Goal: Task Accomplishment & Management: Use online tool/utility

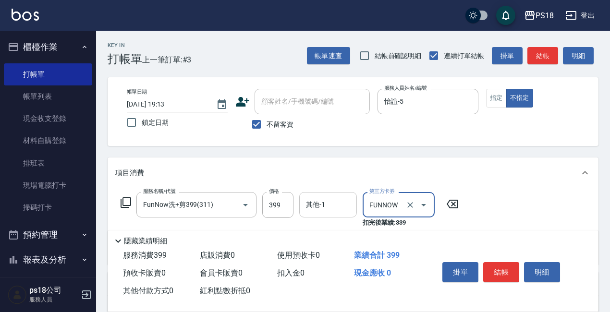
click at [309, 205] on input "其他-1" at bounding box center [328, 204] width 49 height 17
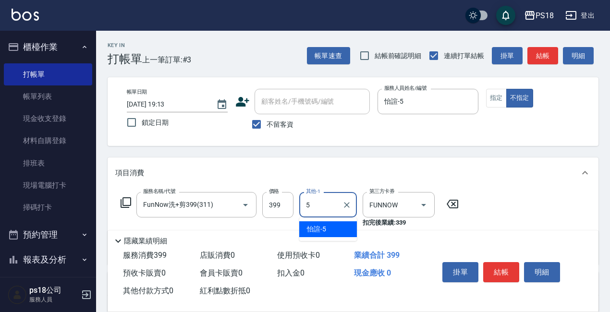
type input "怡諠-5"
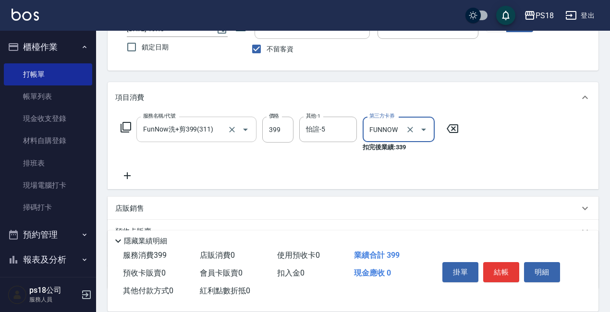
scroll to position [145, 0]
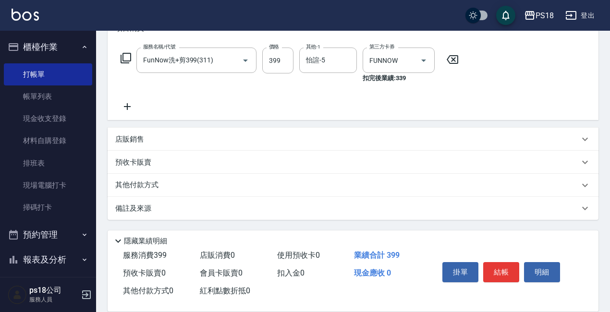
click at [145, 207] on p "備註及來源" at bounding box center [133, 209] width 36 height 10
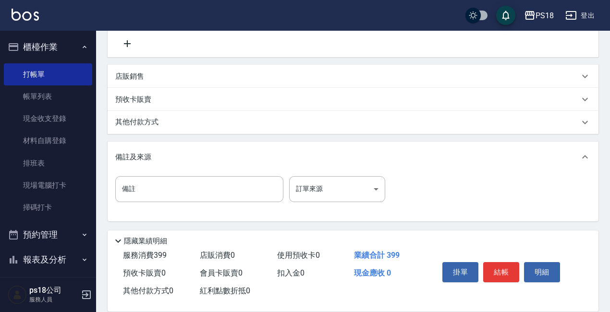
scroll to position [208, 0]
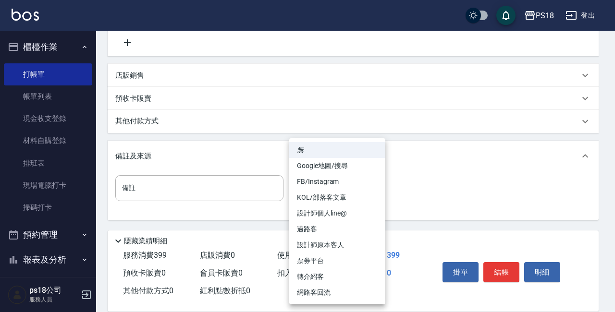
click at [378, 186] on body "PS18 登出 櫃檯作業 打帳單 帳單列表 現金收支登錄 材料自購登錄 排班表 現場電腦打卡 掃碼打卡 預約管理 預約管理 單日預約紀錄 單週預約紀錄 報表及…" at bounding box center [307, 52] width 615 height 521
click at [319, 258] on li "票券平台" at bounding box center [337, 261] width 96 height 16
type input "票券平台"
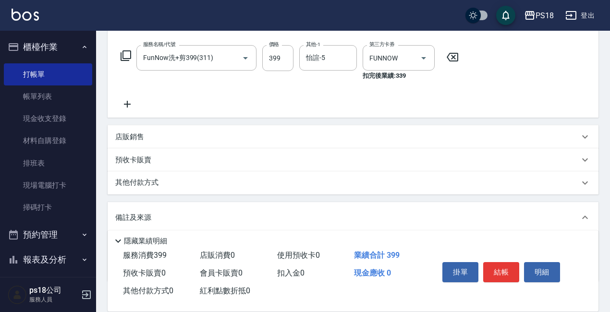
scroll to position [16, 0]
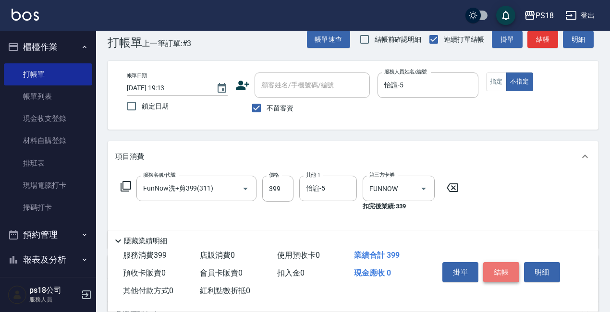
click at [501, 262] on button "結帳" at bounding box center [501, 272] width 36 height 20
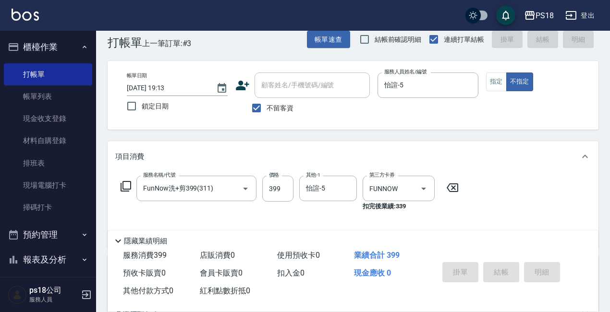
type input "[DATE] 19:49"
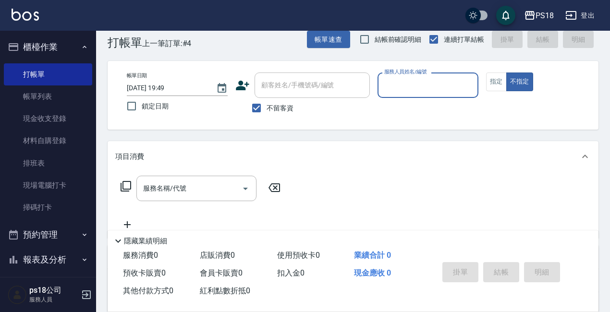
click at [82, 43] on button "櫃檯作業" at bounding box center [48, 47] width 88 height 25
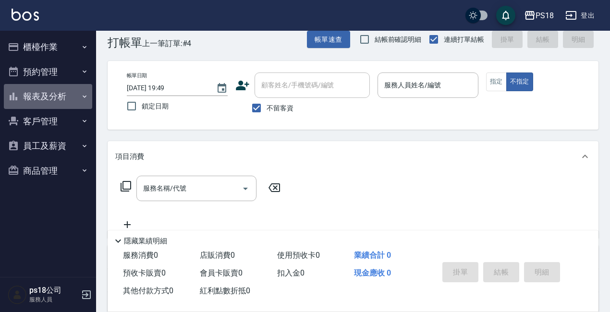
click at [39, 100] on button "報表及分析" at bounding box center [48, 96] width 88 height 25
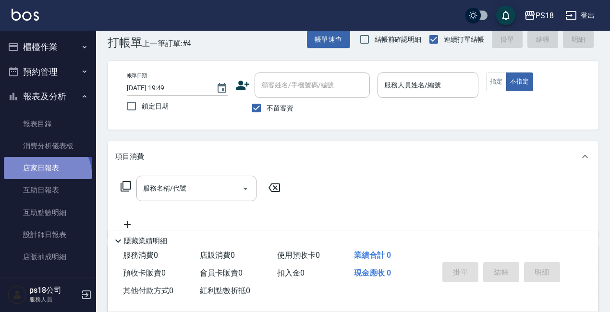
click at [37, 178] on link "店家日報表" at bounding box center [48, 168] width 88 height 22
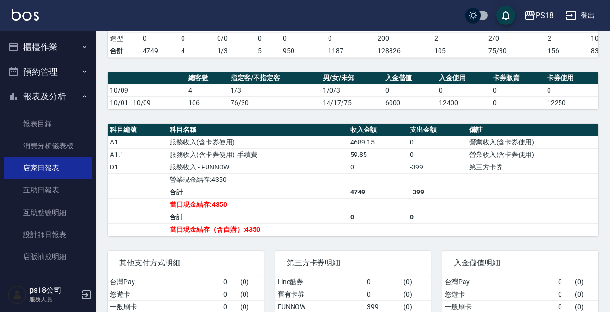
scroll to position [240, 0]
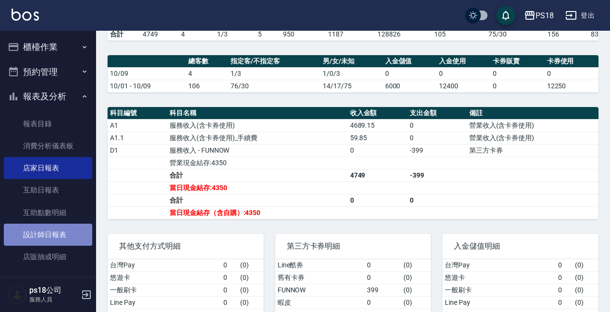
click at [49, 236] on link "設計師日報表" at bounding box center [48, 235] width 88 height 22
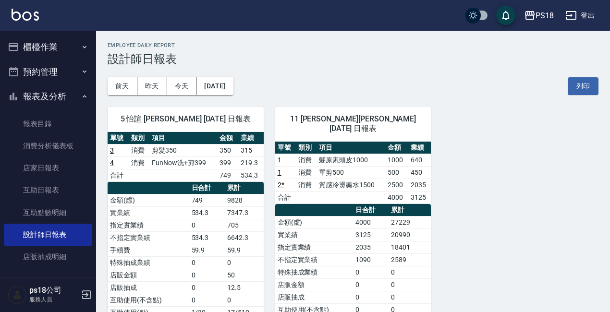
drag, startPoint x: 76, startPoint y: 100, endPoint x: 66, endPoint y: 91, distance: 13.3
click at [76, 98] on button "報表及分析" at bounding box center [48, 96] width 88 height 25
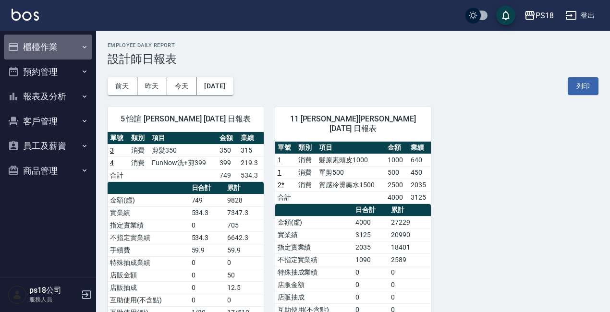
click at [47, 45] on button "櫃檯作業" at bounding box center [48, 47] width 88 height 25
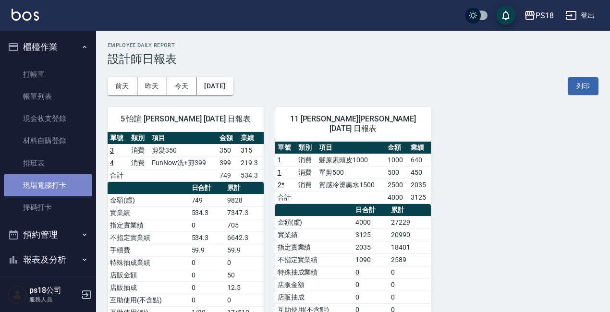
click at [54, 182] on link "現場電腦打卡" at bounding box center [48, 185] width 88 height 22
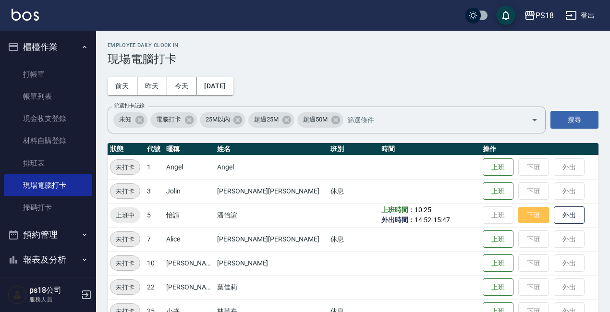
click at [519, 217] on button "下班" at bounding box center [533, 215] width 31 height 17
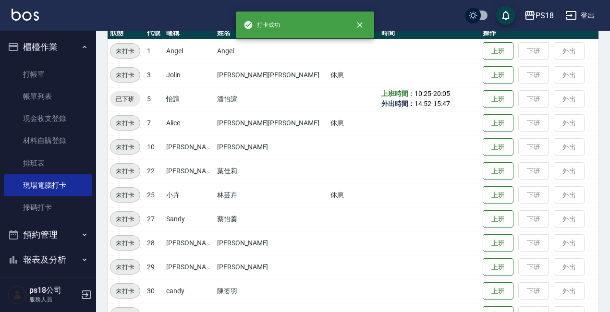
scroll to position [192, 0]
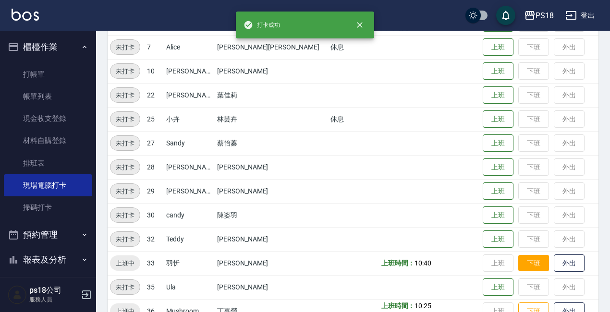
click at [518, 257] on button "下班" at bounding box center [533, 263] width 31 height 17
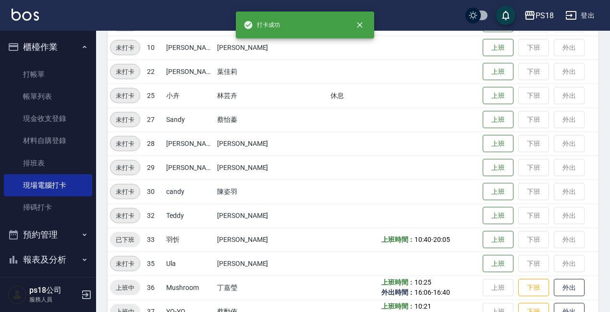
scroll to position [239, 0]
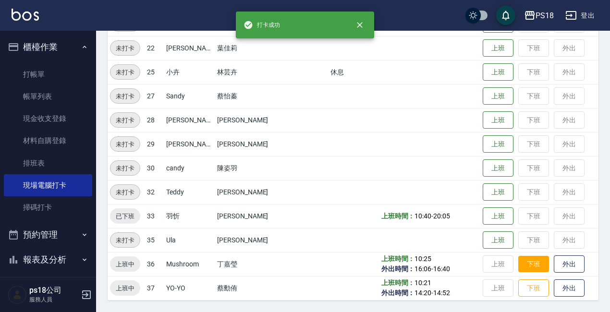
click at [518, 258] on button "下班" at bounding box center [533, 264] width 31 height 17
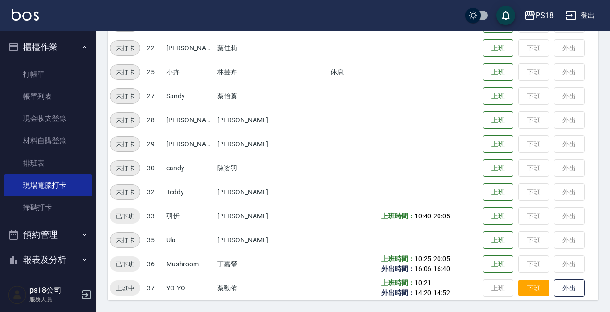
click at [518, 288] on button "下班" at bounding box center [533, 288] width 31 height 17
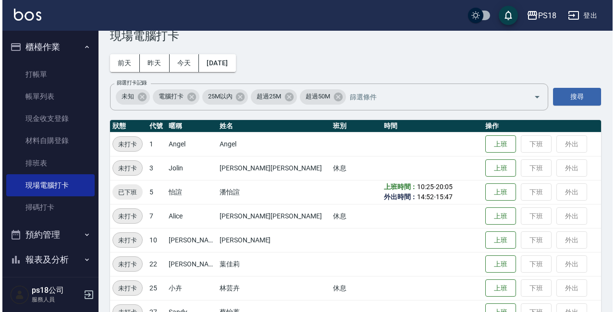
scroll to position [0, 0]
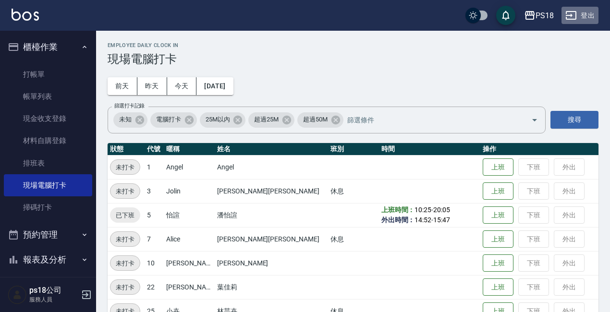
click at [592, 14] on button "登出" at bounding box center [579, 16] width 37 height 18
